Goal: Navigation & Orientation: Understand site structure

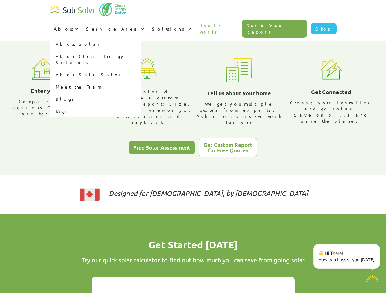
click at [73, 26] on div "About" at bounding box center [64, 29] width 20 height 6
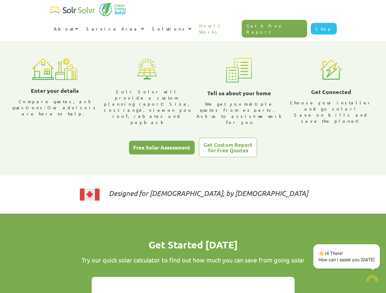
click at [139, 26] on div "Service Area" at bounding box center [112, 29] width 53 height 6
click at [186, 26] on div "Solutions" at bounding box center [169, 29] width 35 height 6
click at [347, 256] on p "👋 Hi There! How can I assist you [DATE]" at bounding box center [346, 256] width 56 height 13
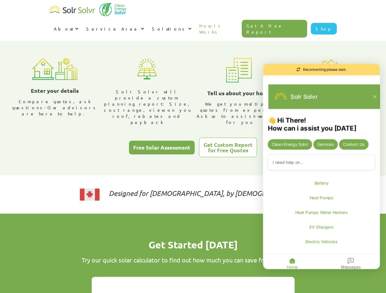
click at [378, 245] on div "👋 Hi There! How can i assist you [DATE] Clean Energy Solvr Services Contact Us …" at bounding box center [321, 194] width 117 height 156
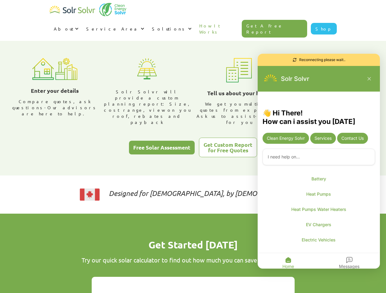
click at [372, 279] on icon "Close chatbot widget" at bounding box center [372, 280] width 8 height 8
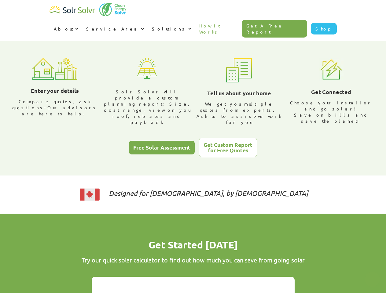
type textarea "x"
